Goal: Use online tool/utility: Use online tool/utility

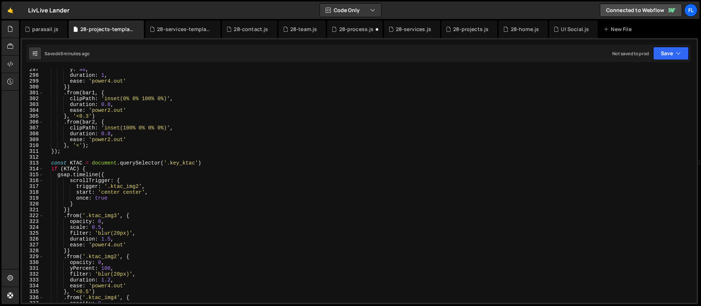
scroll to position [1731, 0]
click at [52, 162] on div "y : 48 , duration : 1 , ease : 'power4.out' }) . from ( bar1 , { clipPath : 'in…" at bounding box center [368, 188] width 650 height 245
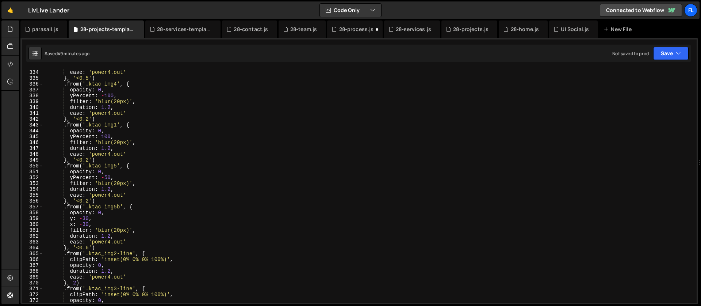
scroll to position [2033, 0]
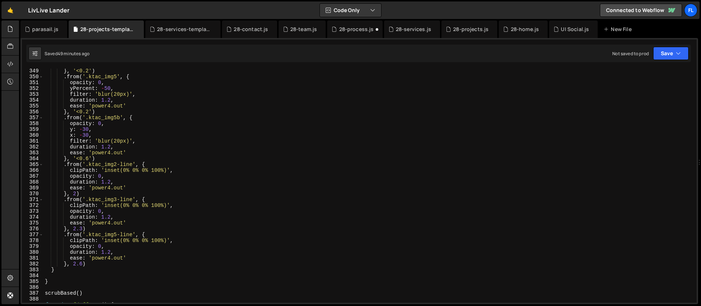
click at [62, 271] on div "} , '<0.2' ) . from ( '.ktac_img5' , { opacity : 0 , yPercent : - 50 , filter :…" at bounding box center [368, 190] width 650 height 245
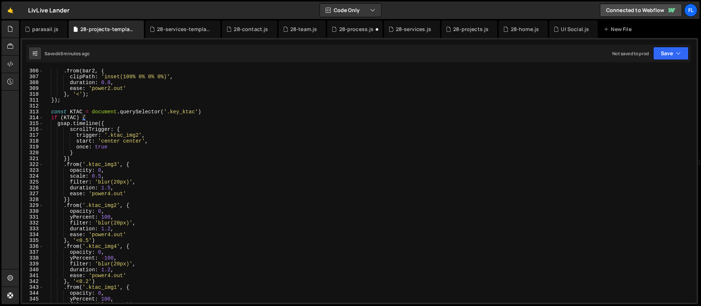
scroll to position [1751, 0]
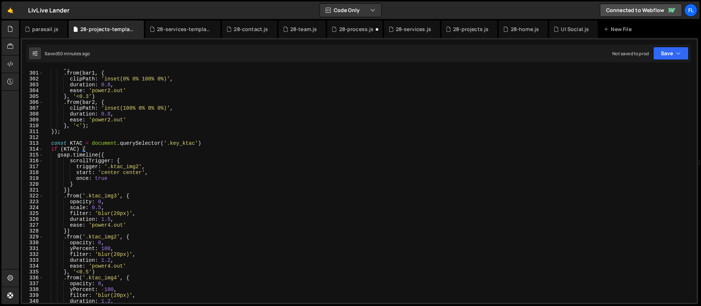
click at [51, 145] on div "}) . from ( bar1 , { clipPath : 'inset(0% 0% 100% 0%)' , duration : 0.8 , ease …" at bounding box center [368, 186] width 650 height 245
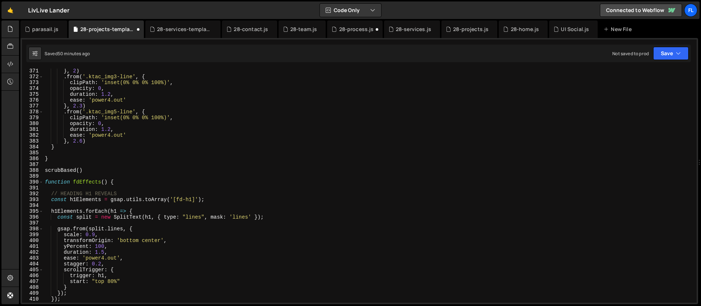
scroll to position [2154, 0]
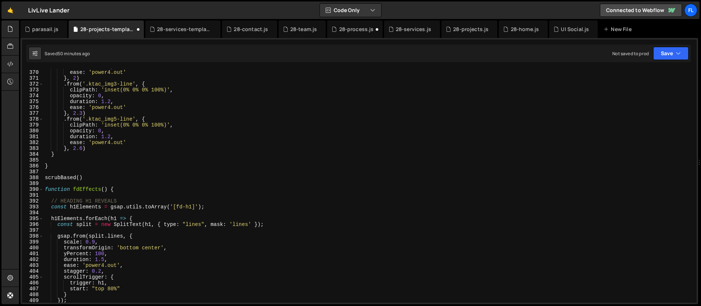
click at [65, 156] on div "duration : 1.2 , ease : 'power4.out' } , 2 ) . from ( '.ktac_img3-line' , { cli…" at bounding box center [368, 186] width 650 height 245
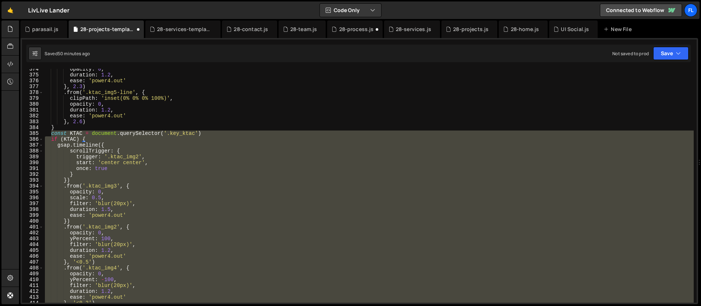
scroll to position [2181, 0]
click at [115, 186] on div "opacity : 0 , duration : 1.2 , ease : 'power4.out' } , 2.3 ) . from ( '.ktac_im…" at bounding box center [368, 186] width 650 height 234
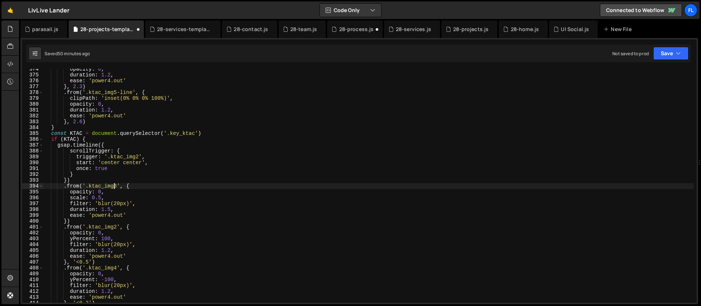
click at [76, 133] on div "opacity : 0 , duration : 1.2 , ease : 'power4.out' } , 2.3 ) . from ( '.ktac_im…" at bounding box center [368, 188] width 650 height 245
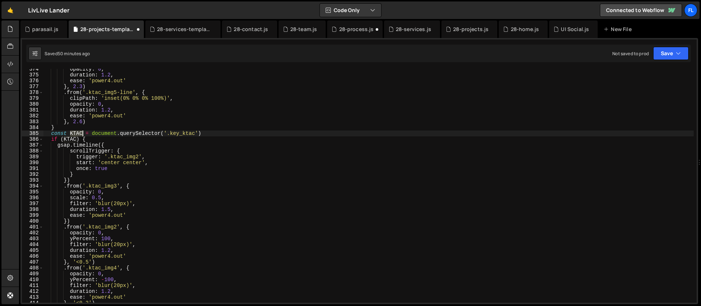
click at [76, 133] on div "opacity : 0 , duration : 1.2 , ease : 'power4.out' } , 2.3 ) . from ( '.ktac_im…" at bounding box center [368, 188] width 650 height 245
click at [208, 133] on div "opacity : 0 , duration : 1.2 , ease : 'power4.out' } , 2.3 ) . from ( '.ktac_im…" at bounding box center [368, 188] width 650 height 245
click at [72, 140] on div "opacity : 0 , duration : 1.2 , ease : 'power4.out' } , 2.3 ) . from ( '.ktac_im…" at bounding box center [368, 188] width 650 height 245
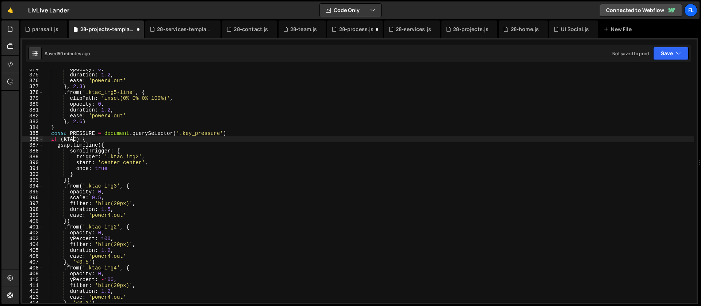
click at [72, 140] on div "opacity : 0 , duration : 1.2 , ease : 'power4.out' } , 2.3 ) . from ( '.ktac_im…" at bounding box center [368, 188] width 650 height 245
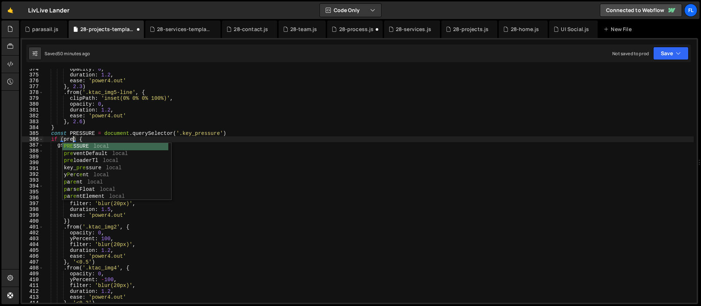
scroll to position [0, 2]
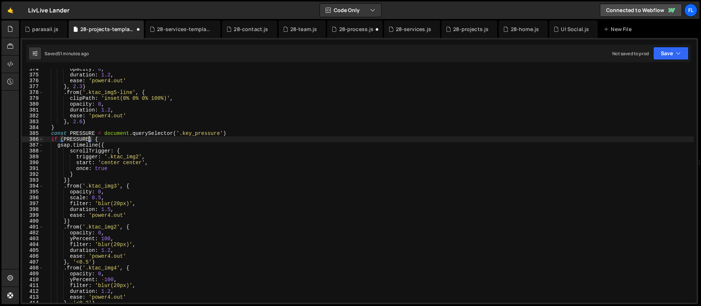
click at [102, 139] on div "opacity : 0 , duration : 1.2 , ease : 'power4.out' } , 2.3 ) . from ( '.ktac_im…" at bounding box center [368, 188] width 650 height 245
click at [121, 139] on div "opacity : 0 , duration : 1.2 , ease : 'power4.out' } , 2.3 ) . from ( '.ktac_im…" at bounding box center [368, 188] width 650 height 245
click at [115, 139] on div "opacity : 0 , duration : 1.2 , ease : 'power4.out' } , 2.3 ) . from ( '.ktac_im…" at bounding box center [368, 188] width 650 height 245
click at [166, 147] on div "opacity : 0 , duration : 1.2 , ease : 'power4.out' } , 2.3 ) . from ( '.ktac_im…" at bounding box center [368, 188] width 650 height 245
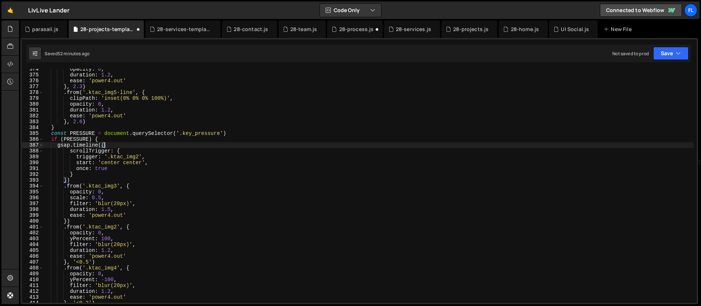
click at [151, 143] on div "opacity : 0 , duration : 1.2 , ease : 'power4.out' } , 2.3 ) . from ( '.ktac_im…" at bounding box center [368, 188] width 650 height 245
click at [147, 138] on div "opacity : 0 , duration : 1.2 , ease : 'power4.out' } , 2.3 ) . from ( '.ktac_im…" at bounding box center [368, 188] width 650 height 245
click at [121, 156] on div "opacity : 0 , duration : 1.2 , ease : 'power4.out' } , 2.3 ) . from ( '.ktac_im…" at bounding box center [368, 188] width 650 height 245
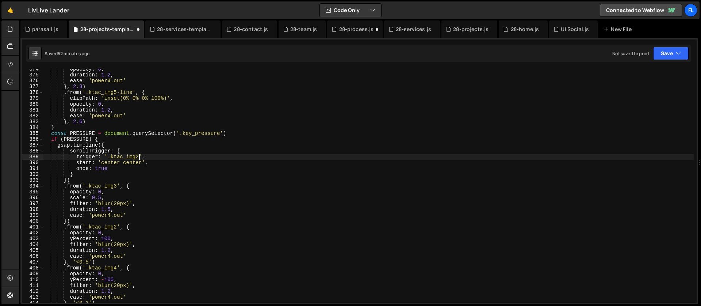
click at [139, 156] on div "opacity : 0 , duration : 1.2 , ease : 'power4.out' } , 2.3 ) . from ( '.ktac_im…" at bounding box center [368, 188] width 650 height 245
click at [112, 157] on div "opacity : 0 , duration : 1.2 , ease : 'power4.out' } , 2.3 ) . from ( '.ktac_im…" at bounding box center [368, 188] width 650 height 245
paste textarea "pressure"
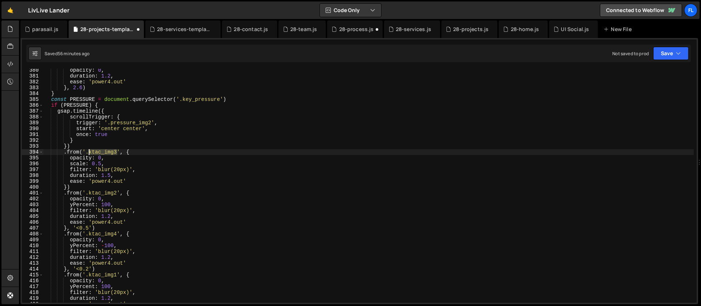
drag, startPoint x: 117, startPoint y: 151, endPoint x: 89, endPoint y: 153, distance: 28.1
click at [89, 153] on div "opacity : 0 , duration : 1.2 , ease : 'power4.out' } , 2.6 ) } const PRESSURE =…" at bounding box center [368, 189] width 650 height 245
paste textarea "pressure_img2"
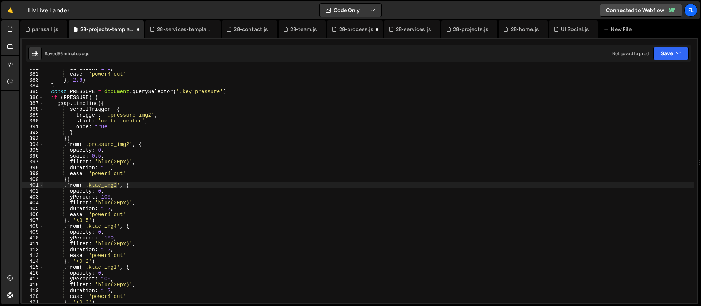
drag, startPoint x: 117, startPoint y: 185, endPoint x: 89, endPoint y: 188, distance: 28.2
click at [89, 188] on div "duration : 1.2 , ease : 'power4.out' } , 2.6 ) } const PRESSURE = document . qu…" at bounding box center [368, 187] width 650 height 245
paste textarea "pressure_img3"
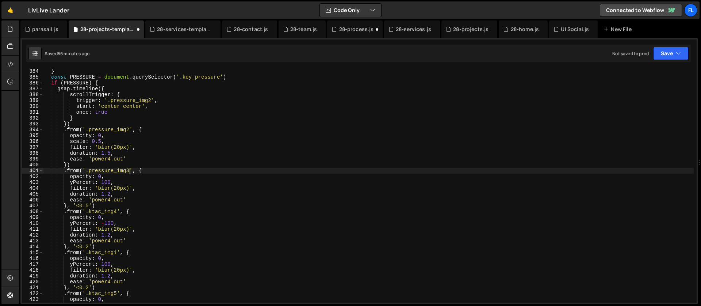
scroll to position [2238, 0]
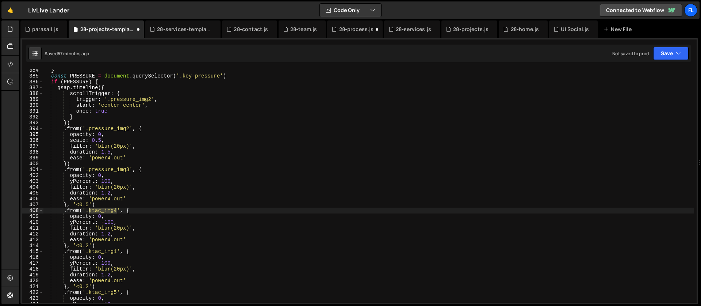
drag, startPoint x: 117, startPoint y: 210, endPoint x: 89, endPoint y: 211, distance: 28.5
click at [89, 211] on div "} const PRESSURE = document . querySelector ( '.key_pressure' ) if ( PRESSURE )…" at bounding box center [368, 189] width 650 height 245
paste textarea "pressure_img1"
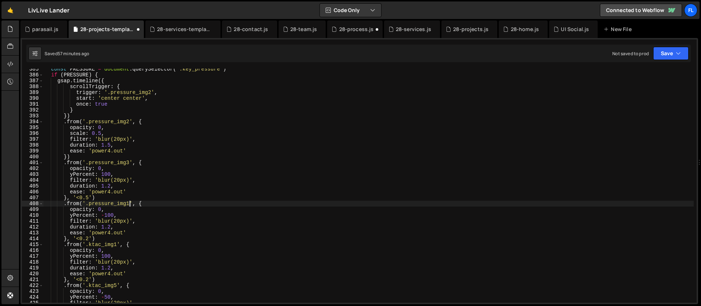
click at [91, 239] on div "const PRESSURE = document . querySelector ( '.key_pressure' ) if ( PRESSURE ) {…" at bounding box center [368, 188] width 650 height 245
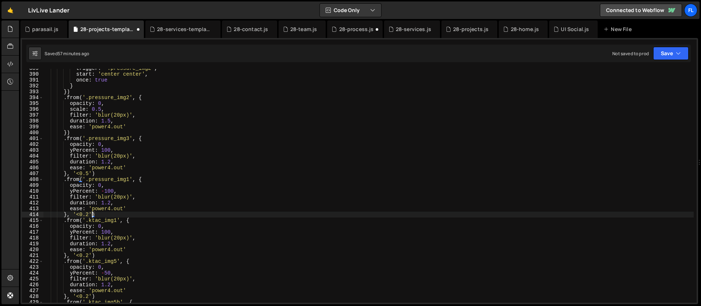
scroll to position [2276, 0]
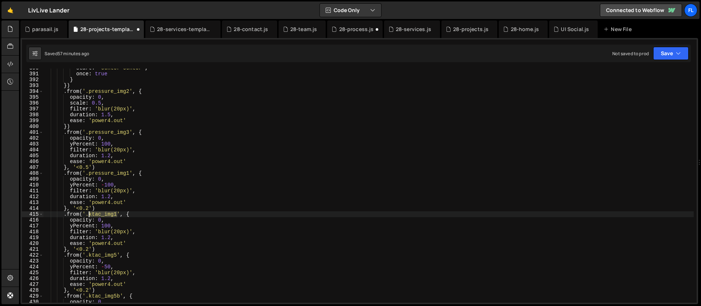
drag, startPoint x: 117, startPoint y: 214, endPoint x: 89, endPoint y: 214, distance: 28.5
click at [89, 214] on div "start : 'center center' , once : true } }) . from ( '.pressure_img2' , { opacit…" at bounding box center [368, 187] width 650 height 245
paste textarea "pressure_img1b"
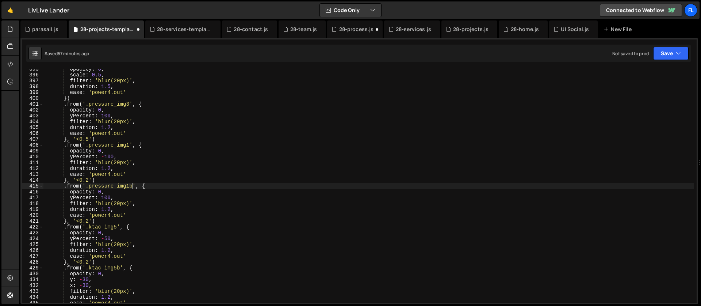
scroll to position [2304, 0]
click at [139, 226] on div "opacity : 0 , scale : 0.5 , filter : 'blur(20px)' , duration : 1.5 , ease : 'po…" at bounding box center [368, 188] width 650 height 245
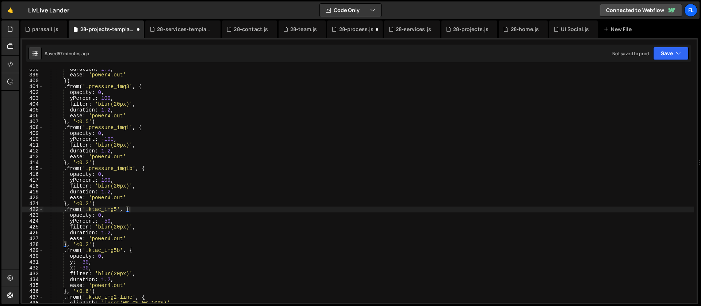
scroll to position [2322, 0]
click at [62, 209] on div "duration : 1.5 , ease : 'power4.out' }) . from ( '.pressure_img3' , { opacity :…" at bounding box center [368, 187] width 650 height 245
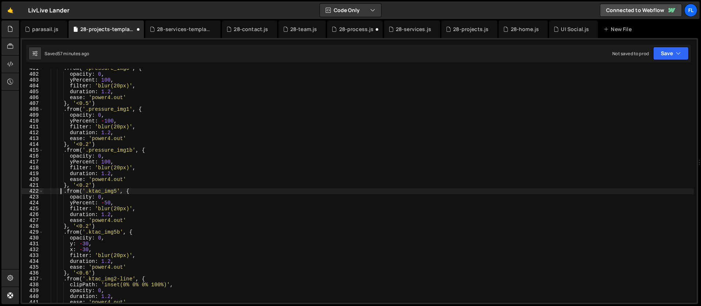
scroll to position [2344, 0]
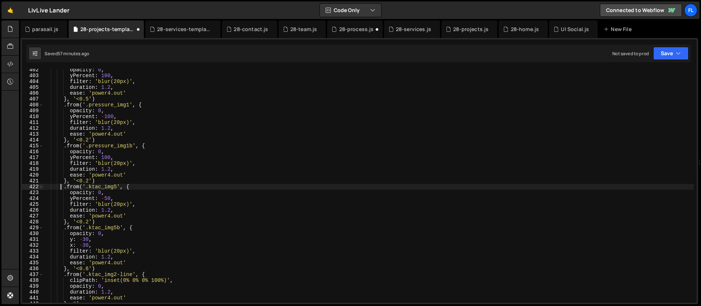
click at [102, 269] on div "opacity : 0 , yPercent : 100 , filter : 'blur(20px)' , duration : 1.2 , ease : …" at bounding box center [368, 189] width 650 height 245
type textarea "ease: 'power4.out' }, '<0.6')"
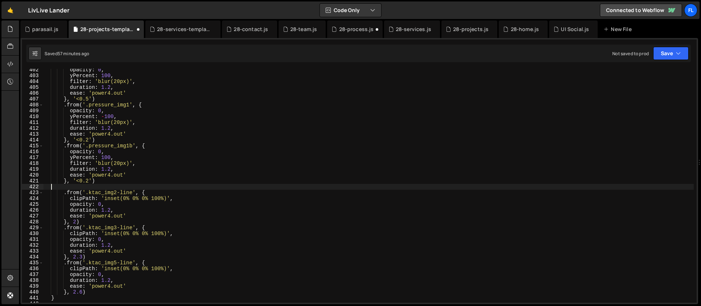
scroll to position [0, 0]
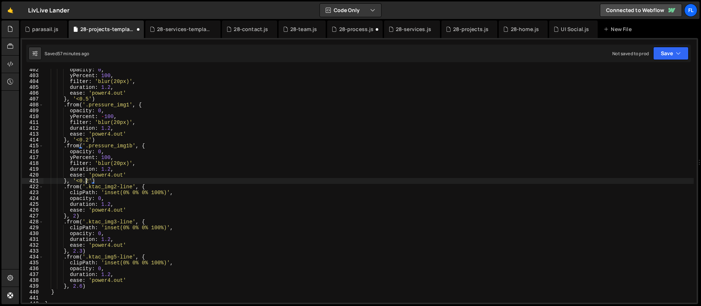
click at [87, 183] on div "opacity : 0 , yPercent : 100 , filter : 'blur(20px)' , duration : 1.2 , ease : …" at bounding box center [368, 189] width 650 height 245
click at [138, 174] on div "opacity : 0 , yPercent : 100 , filter : 'blur(20px)' , duration : 1.2 , ease : …" at bounding box center [368, 189] width 650 height 245
click at [104, 200] on div "opacity : 0 , yPercent : 100 , filter : 'blur(20px)' , duration : 1.2 , ease : …" at bounding box center [368, 190] width 650 height 245
click at [119, 259] on div "opacity : 0 , yPercent : 100 , filter : 'blur(20px)' , duration : 1.2 , ease : …" at bounding box center [368, 190] width 650 height 245
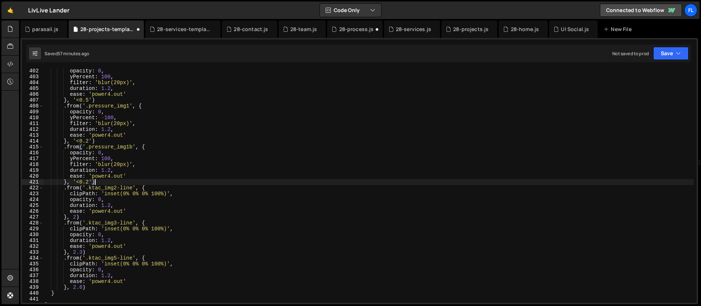
click at [127, 184] on div "opacity : 0 , yPercent : 100 , filter : 'blur(20px)' , duration : 1.2 , ease : …" at bounding box center [368, 190] width 650 height 245
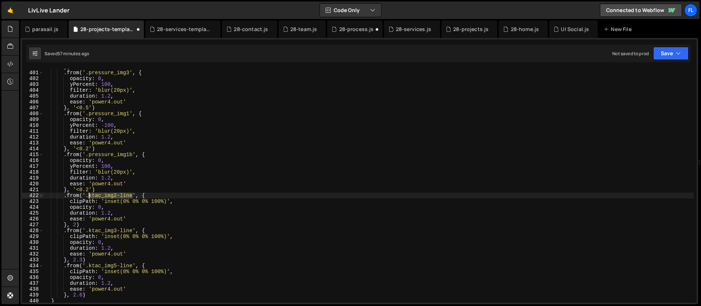
drag, startPoint x: 134, startPoint y: 195, endPoint x: 89, endPoint y: 195, distance: 44.9
click at [89, 195] on div "}) . from ( '.pressure_img3' , { opacity : 0 , yPercent : 100 , filter : 'blur(…" at bounding box center [368, 186] width 650 height 245
paste textarea "pressure_img1"
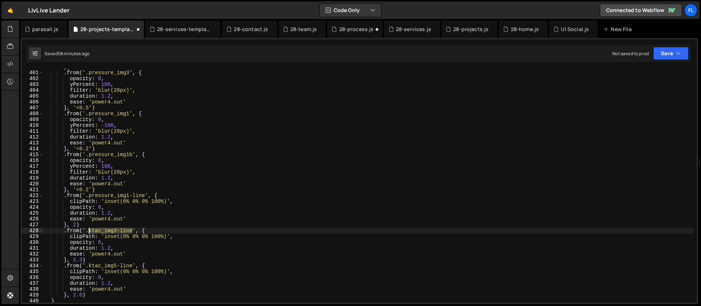
drag, startPoint x: 133, startPoint y: 231, endPoint x: 90, endPoint y: 231, distance: 43.4
click at [90, 231] on div "}) . from ( '.pressure_img3' , { opacity : 0 , yPercent : 100 , filter : 'blur(…" at bounding box center [368, 186] width 650 height 245
paste textarea "pressure_img1-line2"
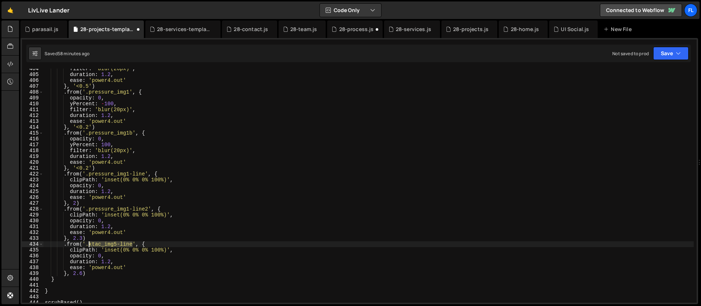
drag, startPoint x: 133, startPoint y: 242, endPoint x: 89, endPoint y: 242, distance: 44.5
click at [89, 242] on div "filter : 'blur(20px)' , duration : 1.2 , ease : 'power4.out' } , '<0.5' ) . fro…" at bounding box center [368, 188] width 650 height 245
paste textarea "pressure_img3"
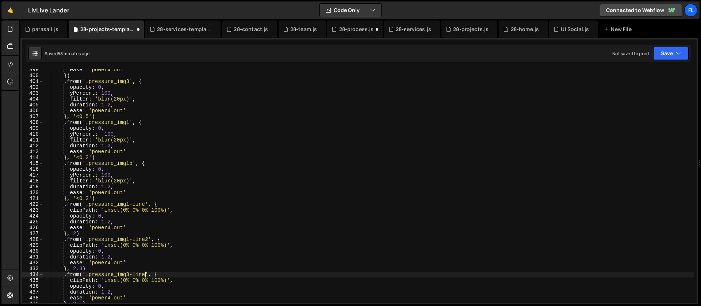
scroll to position [2326, 0]
click at [114, 161] on div "ease : 'power4.out' }) . from ( '.pressure_img3' , { opacity : 0 , yPercent : 1…" at bounding box center [368, 189] width 650 height 245
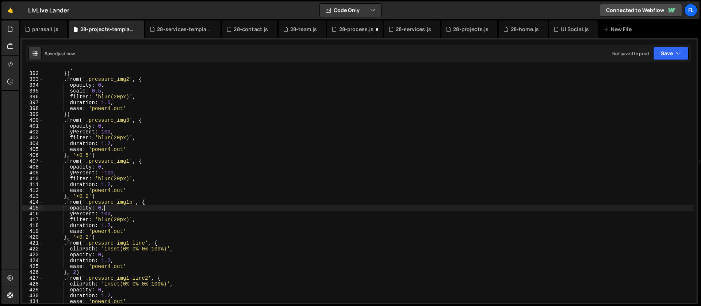
scroll to position [2203, 0]
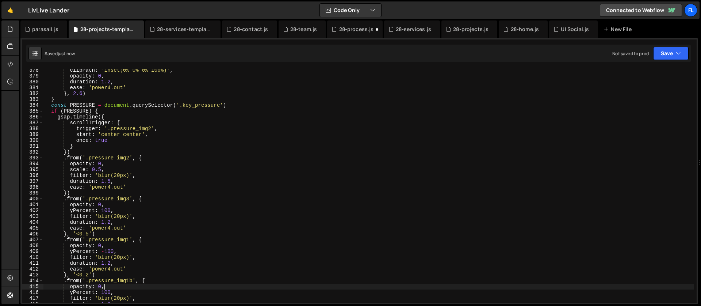
click at [135, 139] on div "clipPath : 'inset(0% 0% 0% 100%)' , opacity : 0 , duration : 1.2 , ease : 'powe…" at bounding box center [368, 189] width 650 height 245
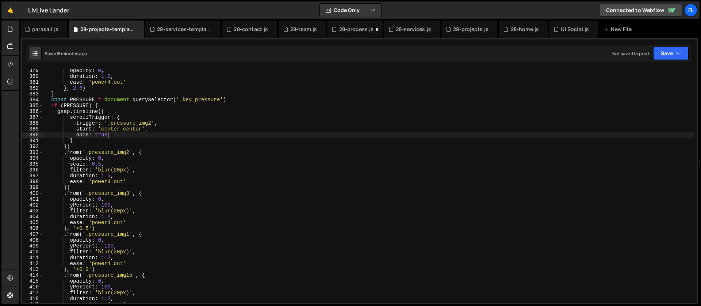
scroll to position [2240, 0]
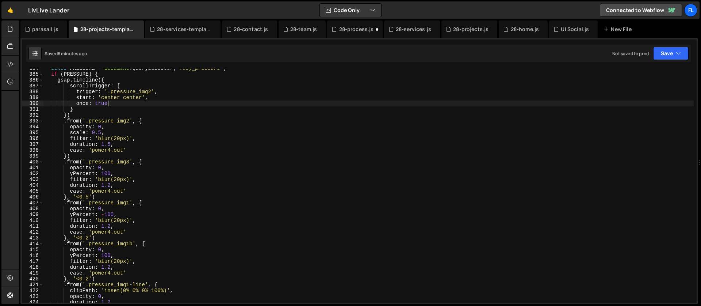
click at [150, 242] on div "const PRESSURE = document . querySelector ( '.key_pressure' ) if ( PRESSURE ) {…" at bounding box center [368, 187] width 650 height 245
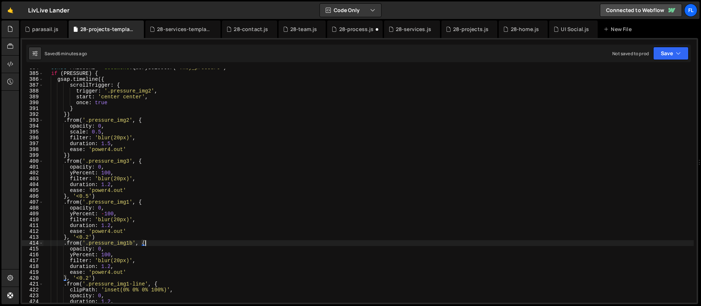
scroll to position [2246, 0]
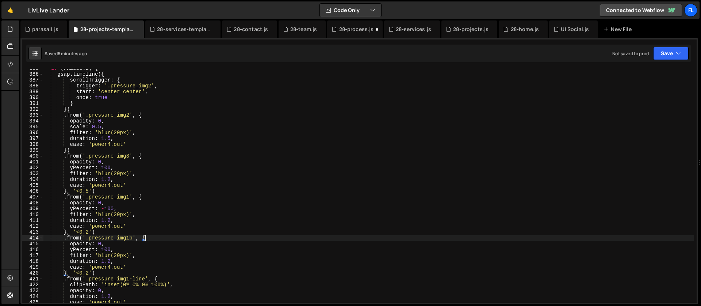
click at [117, 239] on div "if ( PRESSURE ) { gsap . timeline ({ scrollTrigger : { trigger : '.pressure_img…" at bounding box center [368, 187] width 650 height 245
click at [108, 243] on div "if ( PRESSURE ) { gsap . timeline ({ scrollTrigger : { trigger : '.pressure_img…" at bounding box center [368, 187] width 650 height 245
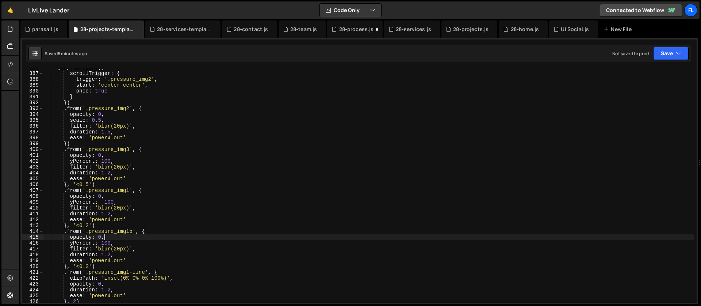
scroll to position [2253, 0]
click at [88, 243] on div "gsap . timeline ({ scrollTrigger : { trigger : '.pressure_img2' , start : 'cent…" at bounding box center [368, 187] width 650 height 245
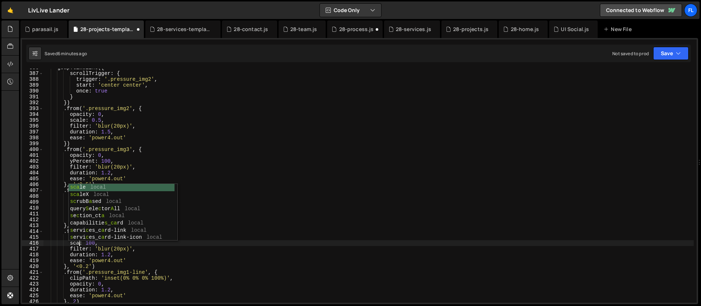
scroll to position [0, 3]
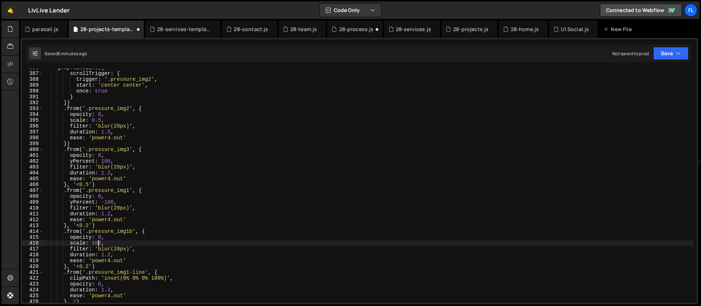
click at [97, 245] on div "gsap . timeline ({ scrollTrigger : { trigger : '.pressure_img2' , start : 'cent…" at bounding box center [368, 187] width 650 height 245
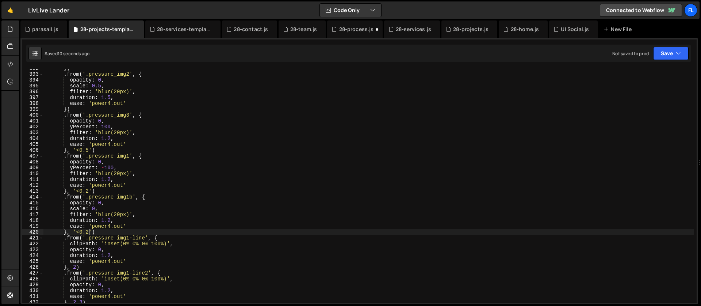
click at [89, 231] on div "}) . from ( '.pressure_img2' , { opacity : 0 , scale : 0.5 , filter : 'blur(20p…" at bounding box center [368, 187] width 650 height 245
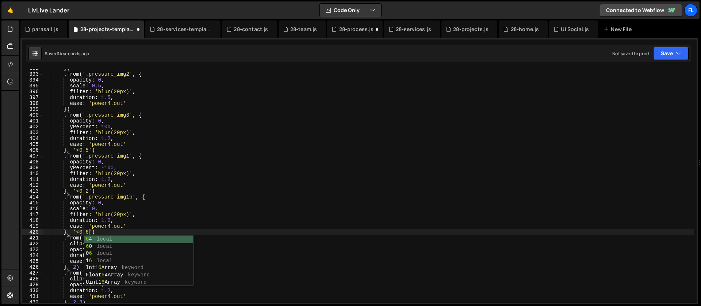
scroll to position [0, 3]
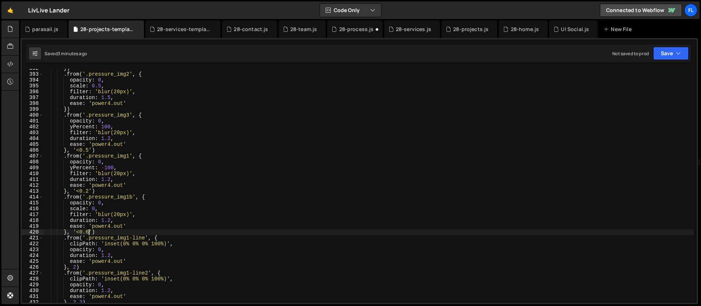
click at [122, 204] on div "}) . from ( '.pressure_img2' , { opacity : 0 , scale : 0.5 , filter : 'blur(20p…" at bounding box center [368, 187] width 650 height 245
click at [160, 195] on div "}) . from ( '.pressure_img2' , { opacity : 0 , scale : 0.5 , filter : 'blur(20p…" at bounding box center [368, 187] width 650 height 245
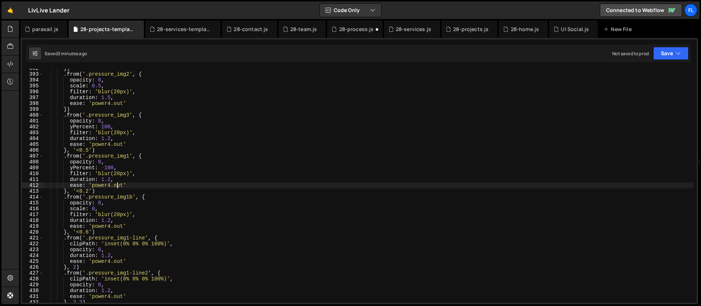
click at [118, 184] on div "}) . from ( '.pressure_img2' , { opacity : 0 , scale : 0.5 , filter : 'blur(20p…" at bounding box center [368, 187] width 650 height 245
click at [146, 187] on div "}) . from ( '.pressure_img2' , { opacity : 0 , scale : 0.5 , filter : 'blur(20p…" at bounding box center [368, 187] width 650 height 245
click at [150, 156] on div "}) . from ( '.pressure_img2' , { opacity : 0 , scale : 0.5 , filter : 'blur(20p…" at bounding box center [368, 187] width 650 height 245
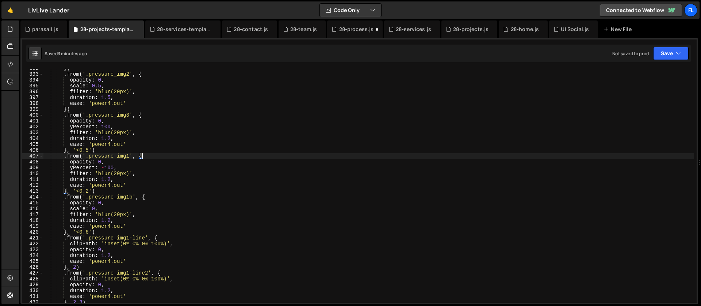
click at [95, 185] on div "}) . from ( '.pressure_img2' , { opacity : 0 , scale : 0.5 , filter : 'blur(20p…" at bounding box center [368, 187] width 650 height 245
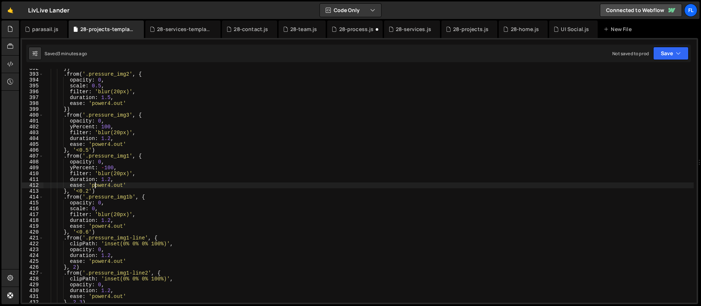
click at [100, 192] on div "}) . from ( '.pressure_img2' , { opacity : 0 , scale : 0.5 , filter : 'blur(20p…" at bounding box center [368, 187] width 650 height 245
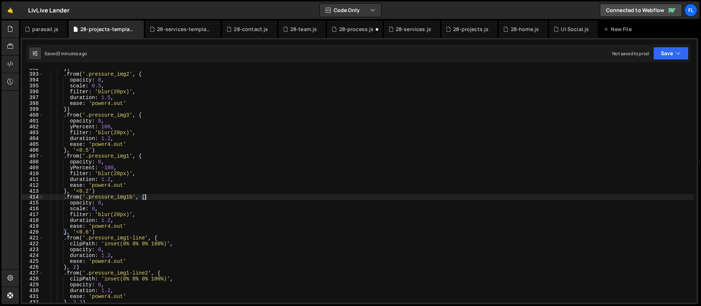
click at [156, 196] on div "}) . from ( '.pressure_img2' , { opacity : 0 , scale : 0.5 , filter : 'blur(20p…" at bounding box center [368, 187] width 650 height 245
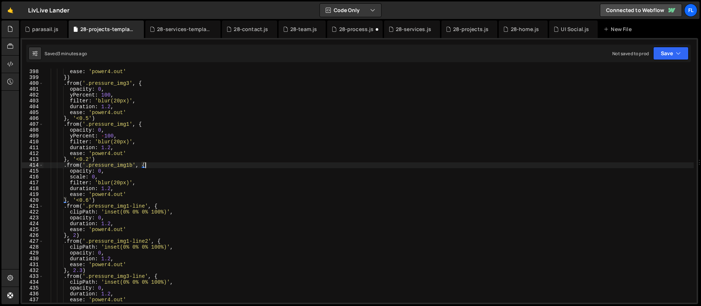
scroll to position [2319, 0]
click at [162, 126] on div "duration : 1.5 , ease : 'power4.out' }) . from ( '.pressure_img3' , { opacity :…" at bounding box center [368, 185] width 650 height 245
click at [164, 145] on div "duration : 1.5 , ease : 'power4.out' }) . from ( '.pressure_img3' , { opacity :…" at bounding box center [368, 185] width 650 height 245
click at [152, 167] on div "duration : 1.5 , ease : 'power4.out' }) . from ( '.pressure_img3' , { opacity :…" at bounding box center [368, 185] width 650 height 245
click at [141, 161] on div "duration : 1.5 , ease : 'power4.out' }) . from ( '.pressure_img3' , { opacity :…" at bounding box center [368, 185] width 650 height 245
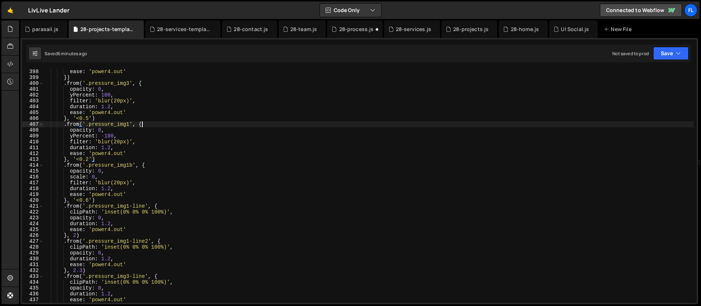
click at [152, 127] on div "duration : 1.5 , ease : 'power4.out' }) . from ( '.pressure_img3' , { opacity :…" at bounding box center [368, 185] width 650 height 245
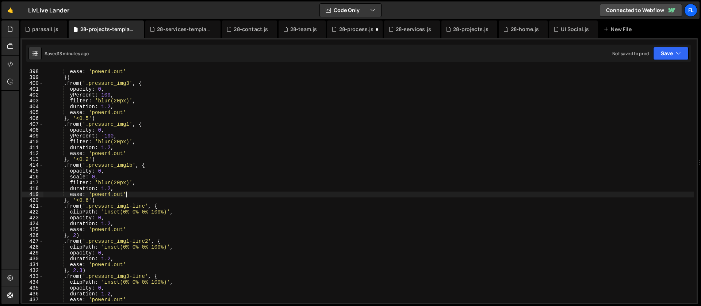
click at [254, 192] on div "duration : 1.5 , ease : 'power4.out' }) . from ( '.pressure_img3' , { opacity :…" at bounding box center [368, 185] width 650 height 245
click at [186, 173] on div "duration : 1.5 , ease : 'power4.out' }) . from ( '.pressure_img3' , { opacity :…" at bounding box center [368, 185] width 650 height 245
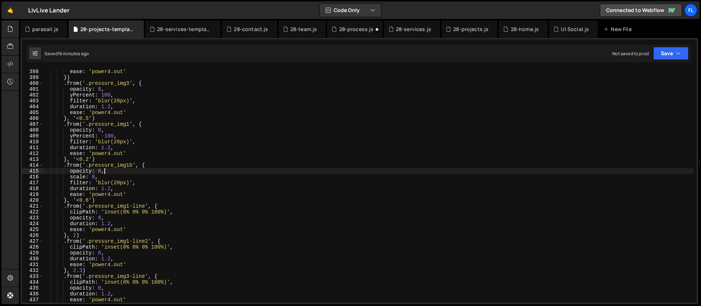
click at [162, 165] on div "duration : 1.5 , ease : 'power4.out' }) . from ( '.pressure_img3' , { opacity :…" at bounding box center [368, 185] width 650 height 245
click at [138, 167] on div "duration : 1.5 , ease : 'power4.out' }) . from ( '.pressure_img3' , { opacity :…" at bounding box center [368, 185] width 650 height 245
click at [146, 166] on div "duration : 1.5 , ease : 'power4.out' }) . from ( '.pressure_img3' , { opacity :…" at bounding box center [368, 185] width 650 height 245
click at [130, 177] on div "duration : 1.5 , ease : 'power4.out' }) . from ( '.pressure_img3' , { opacity :…" at bounding box center [368, 185] width 650 height 245
click at [119, 173] on div "duration : 1.5 , ease : 'power4.out' }) . from ( '.pressure_img3' , { opacity :…" at bounding box center [368, 185] width 650 height 245
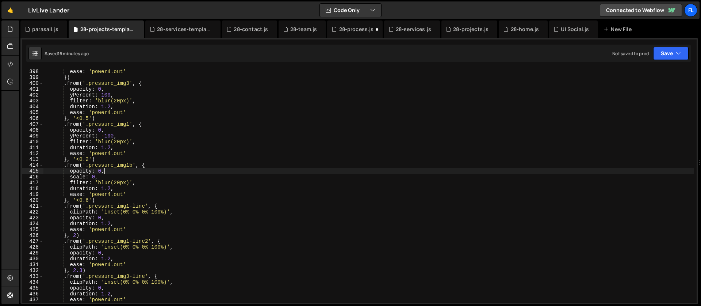
click at [114, 181] on div "duration : 1.5 , ease : 'power4.out' }) . from ( '.pressure_img3' , { opacity :…" at bounding box center [368, 185] width 650 height 245
click at [130, 162] on div "duration : 1.5 , ease : 'power4.out' }) . from ( '.pressure_img3' , { opacity :…" at bounding box center [368, 185] width 650 height 245
click at [150, 164] on div "duration : 1.5 , ease : 'power4.out' }) . from ( '.pressure_img3' , { opacity :…" at bounding box center [368, 185] width 650 height 245
click at [125, 157] on div "duration : 1.5 , ease : 'power4.out' }) . from ( '.pressure_img3' , { opacity :…" at bounding box center [368, 185] width 650 height 245
click at [159, 162] on div "duration : 1.5 , ease : 'power4.out' }) . from ( '.pressure_img3' , { opacity :…" at bounding box center [368, 185] width 650 height 245
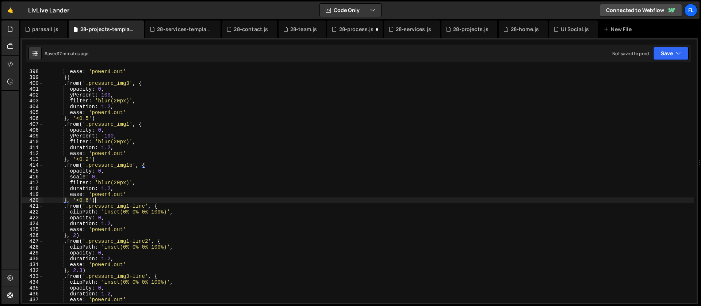
click at [100, 200] on div "duration : 1.5 , ease : 'power4.out' }) . from ( '.pressure_img3' , { opacity :…" at bounding box center [368, 185] width 650 height 245
click at [68, 200] on div "duration : 1.5 , ease : 'power4.out' }) . from ( '.pressure_img3' , { opacity :…" at bounding box center [368, 185] width 650 height 245
click at [161, 163] on div "duration : 1.5 , ease : 'power4.out' }) . from ( '.pressure_img3' , { opacity :…" at bounding box center [368, 185] width 650 height 245
type textarea ".from('.pressure_img1b', {"
